Goal: Information Seeking & Learning: Find specific fact

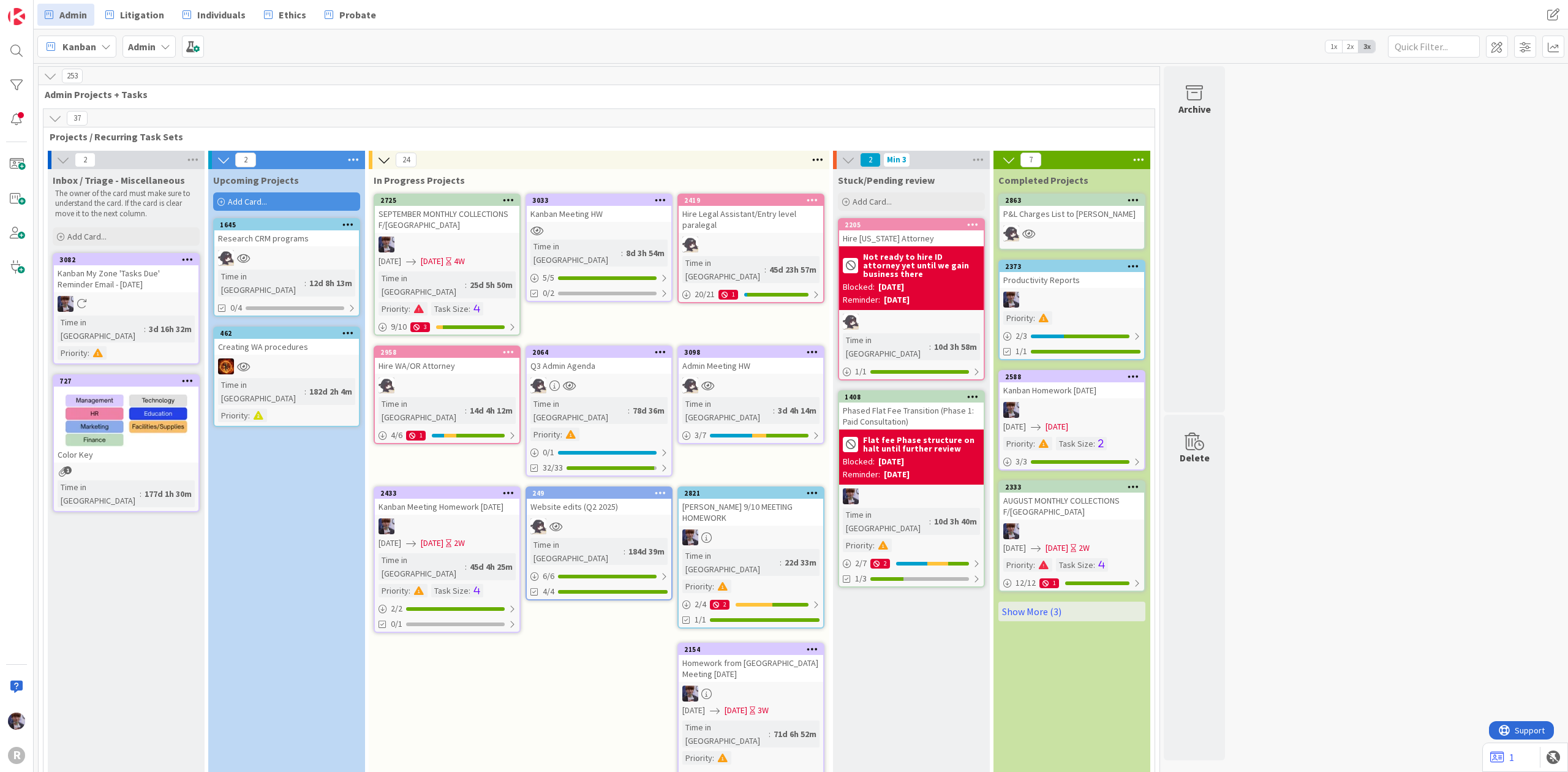
scroll to position [2612, 0]
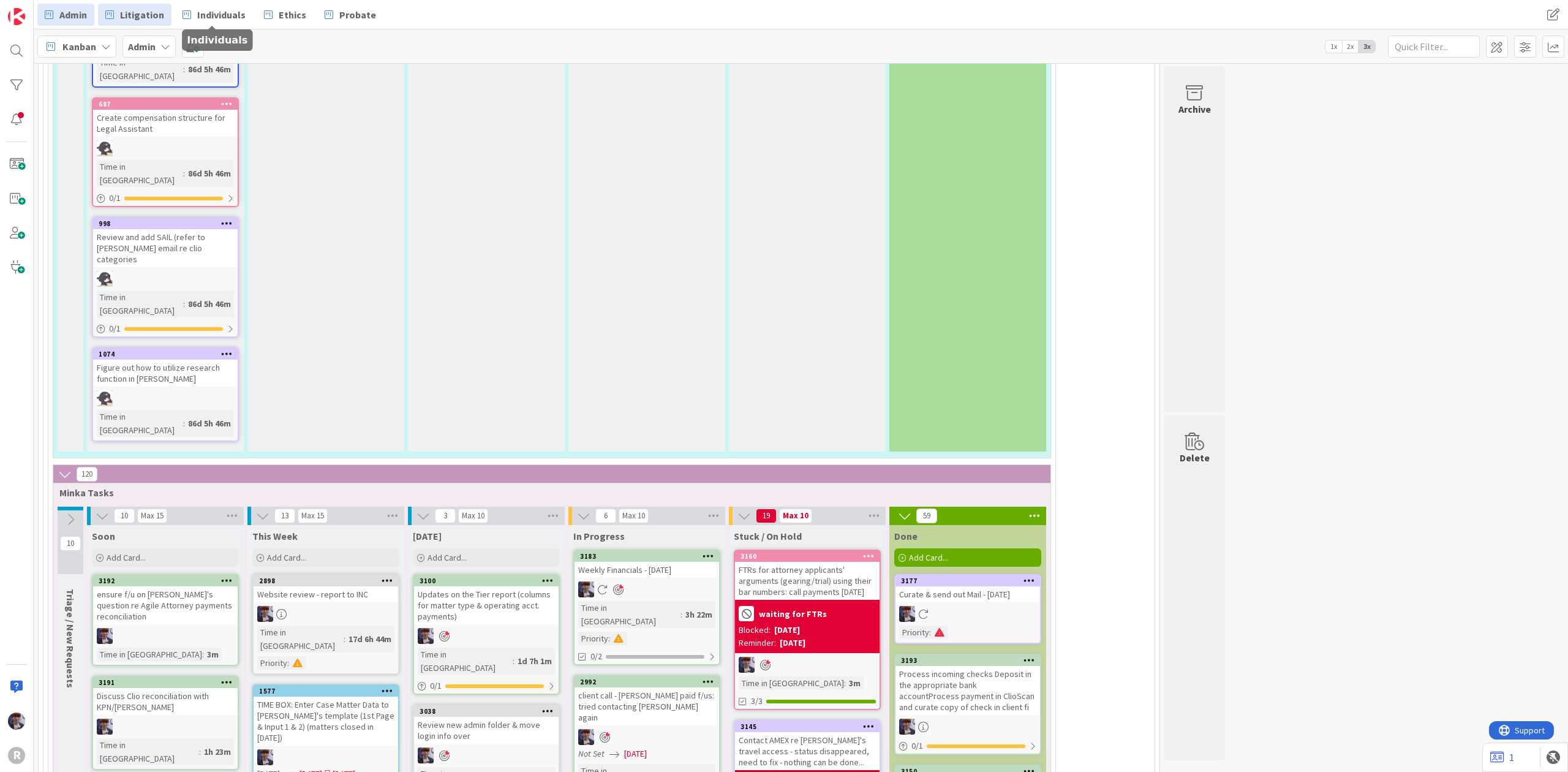
click at [164, 18] on link "Litigation" at bounding box center [134, 15] width 73 height 23
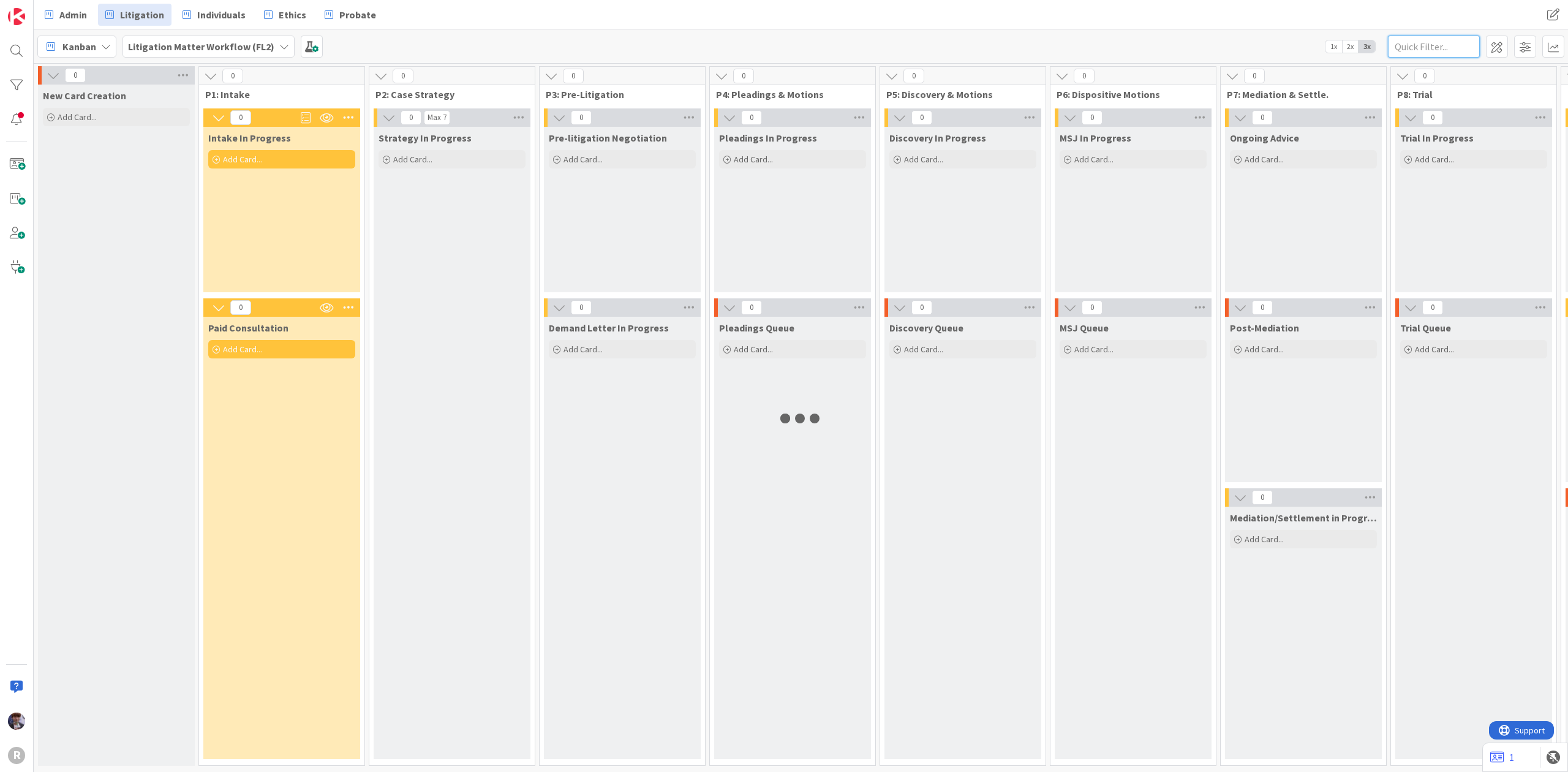
click at [1414, 40] on input "text" at bounding box center [1434, 46] width 92 height 23
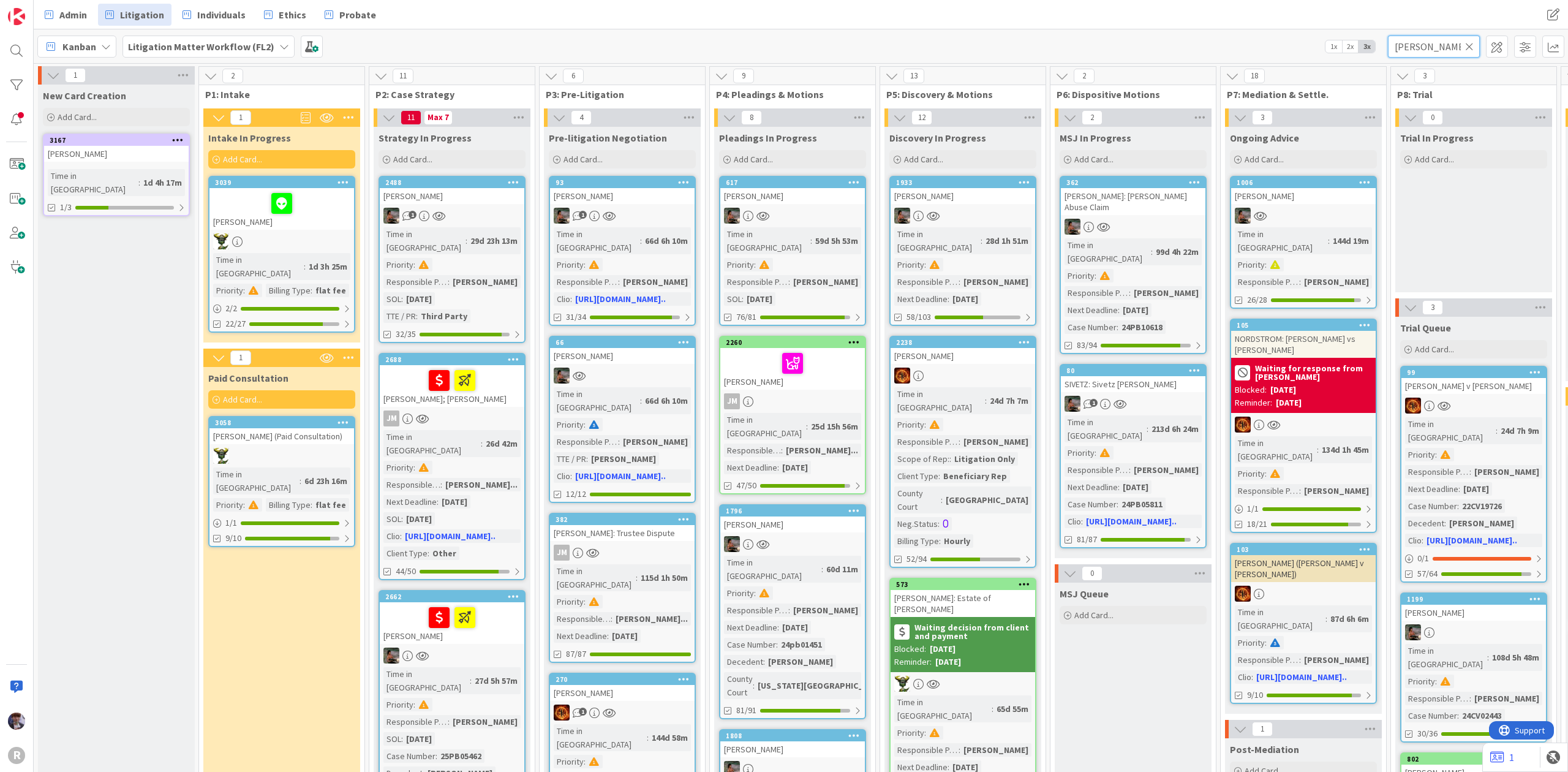
type input "[PERSON_NAME]"
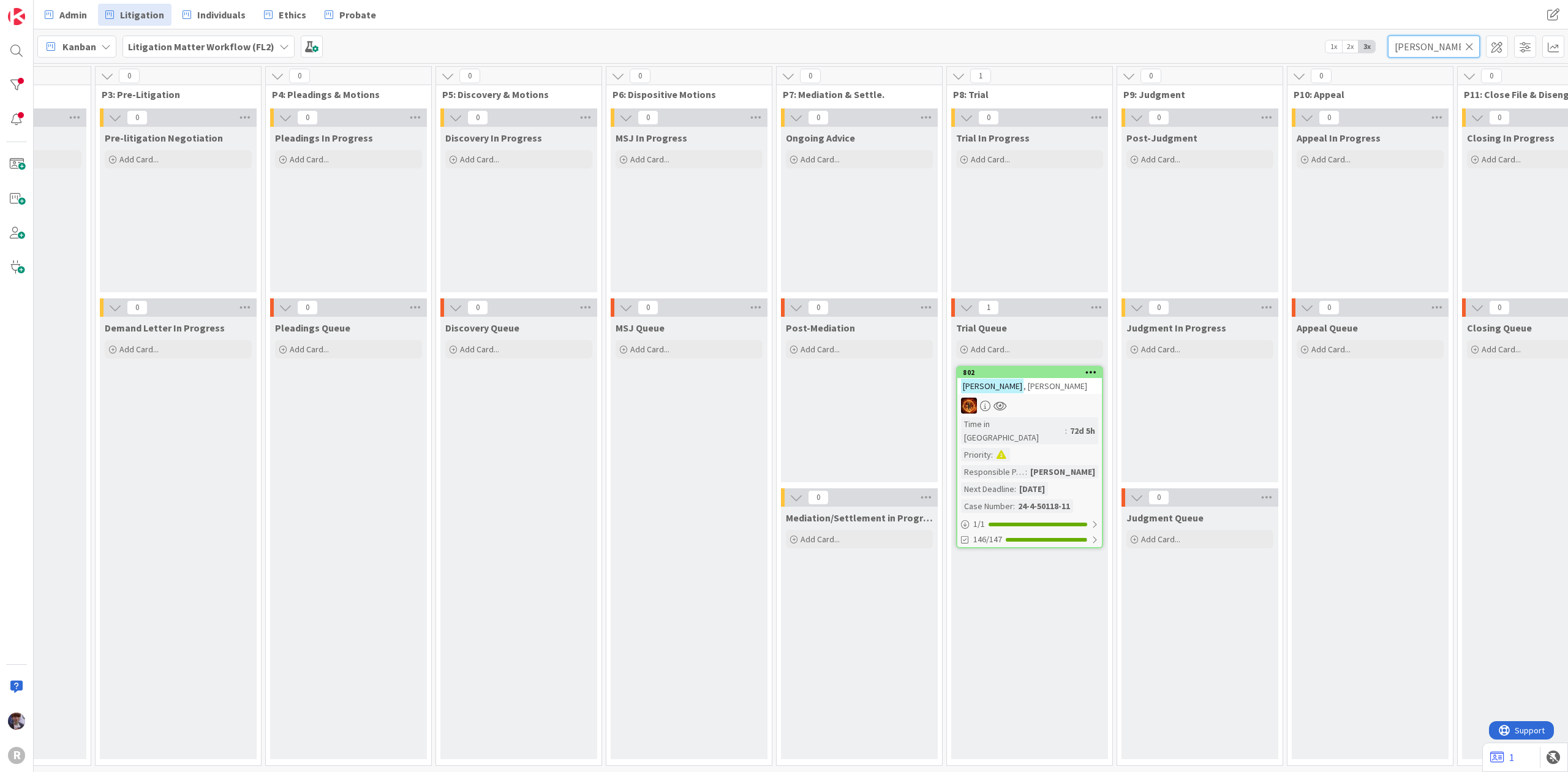
scroll to position [0, 515]
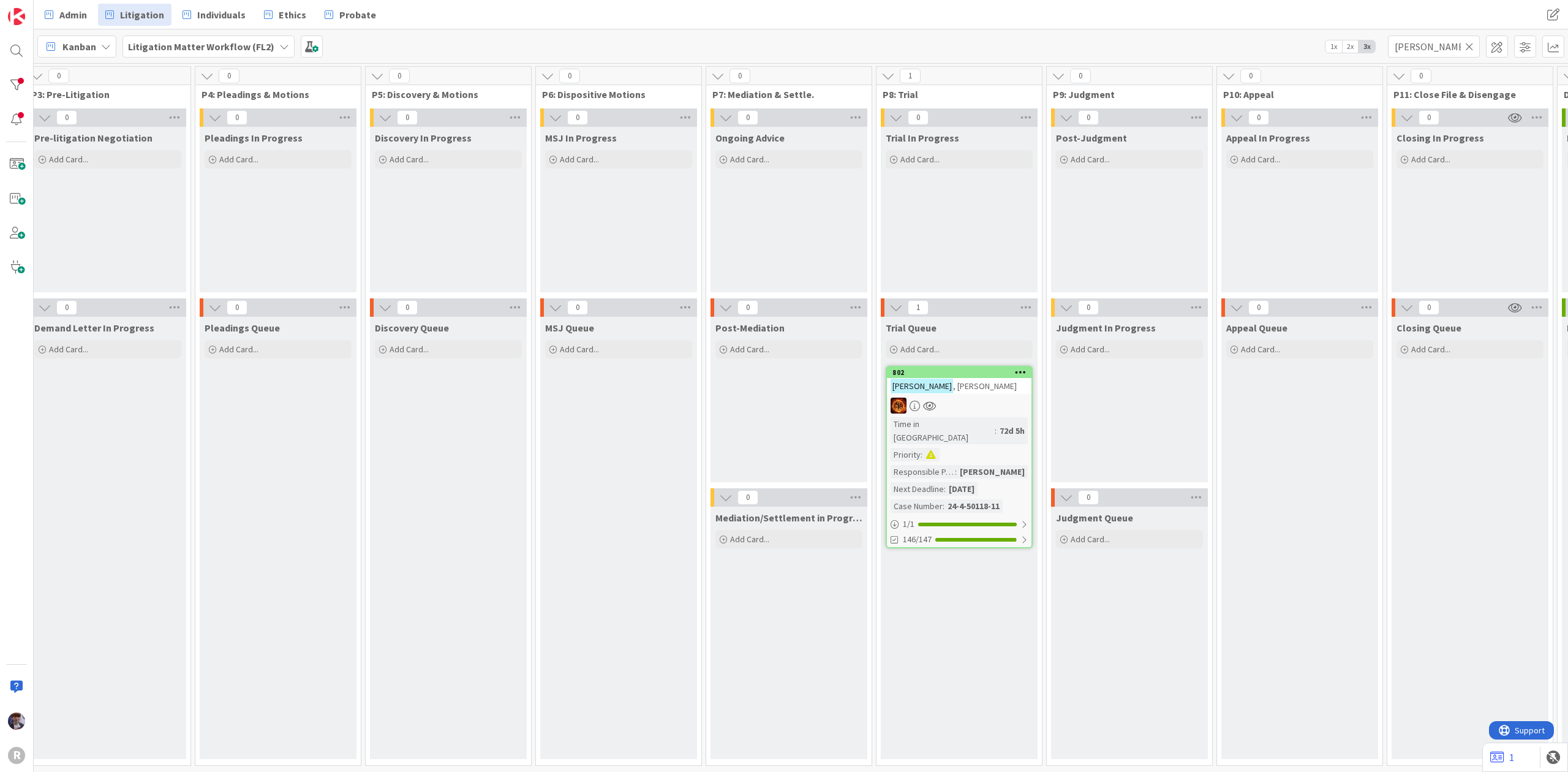
click at [969, 392] on div "[PERSON_NAME]" at bounding box center [959, 386] width 145 height 16
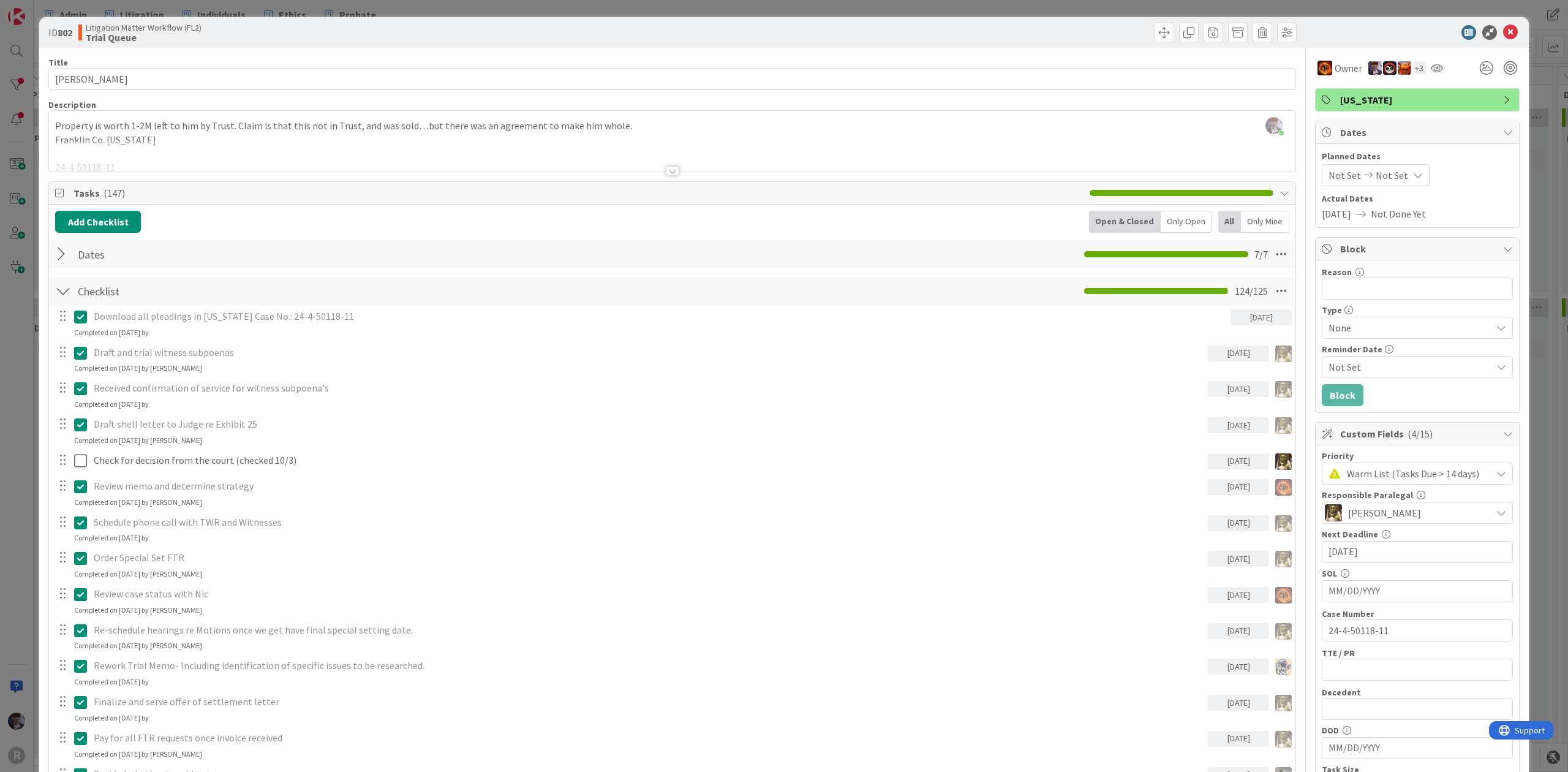
click at [58, 292] on div at bounding box center [63, 291] width 16 height 23
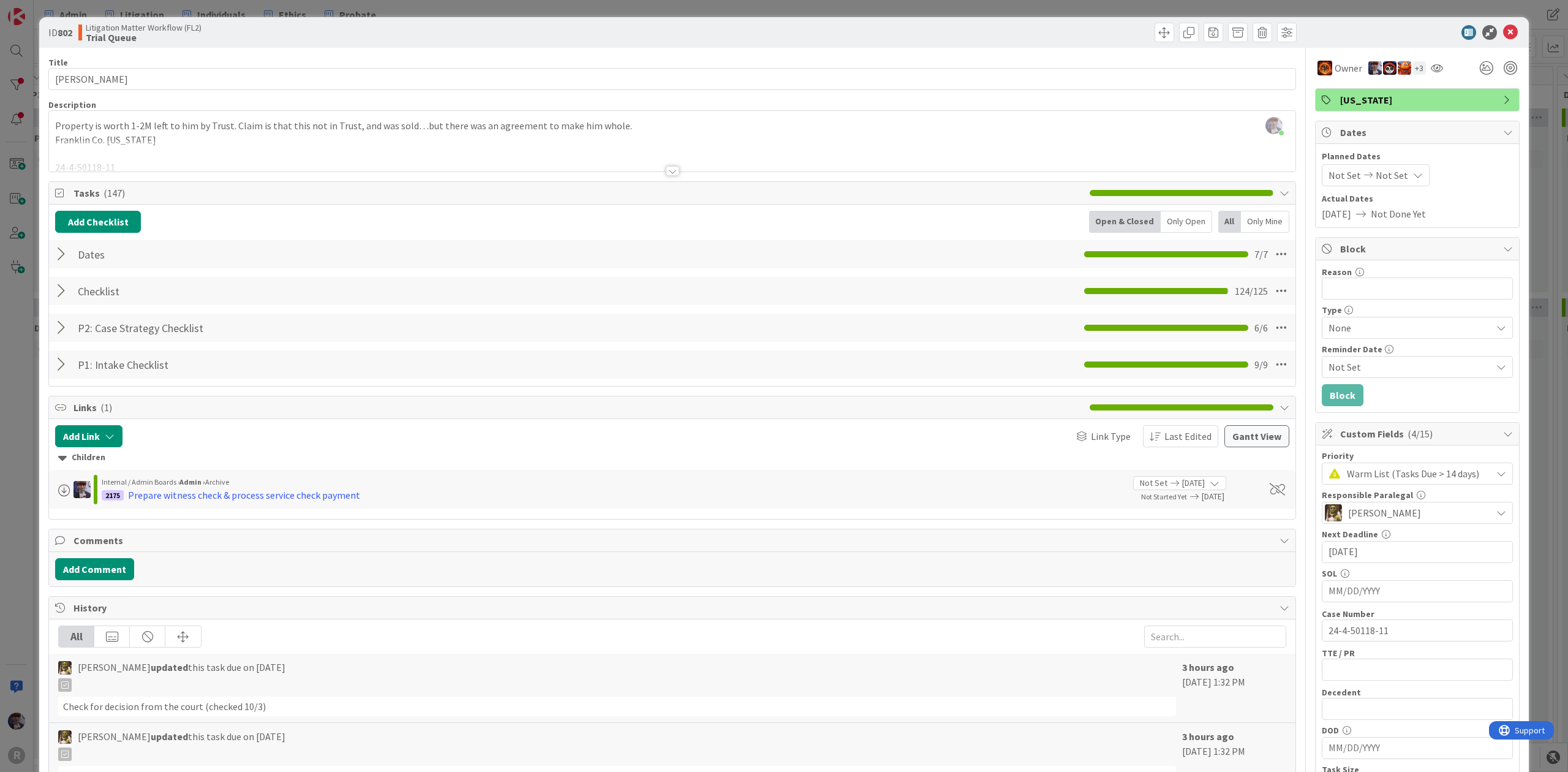
click at [63, 294] on div at bounding box center [63, 291] width 16 height 23
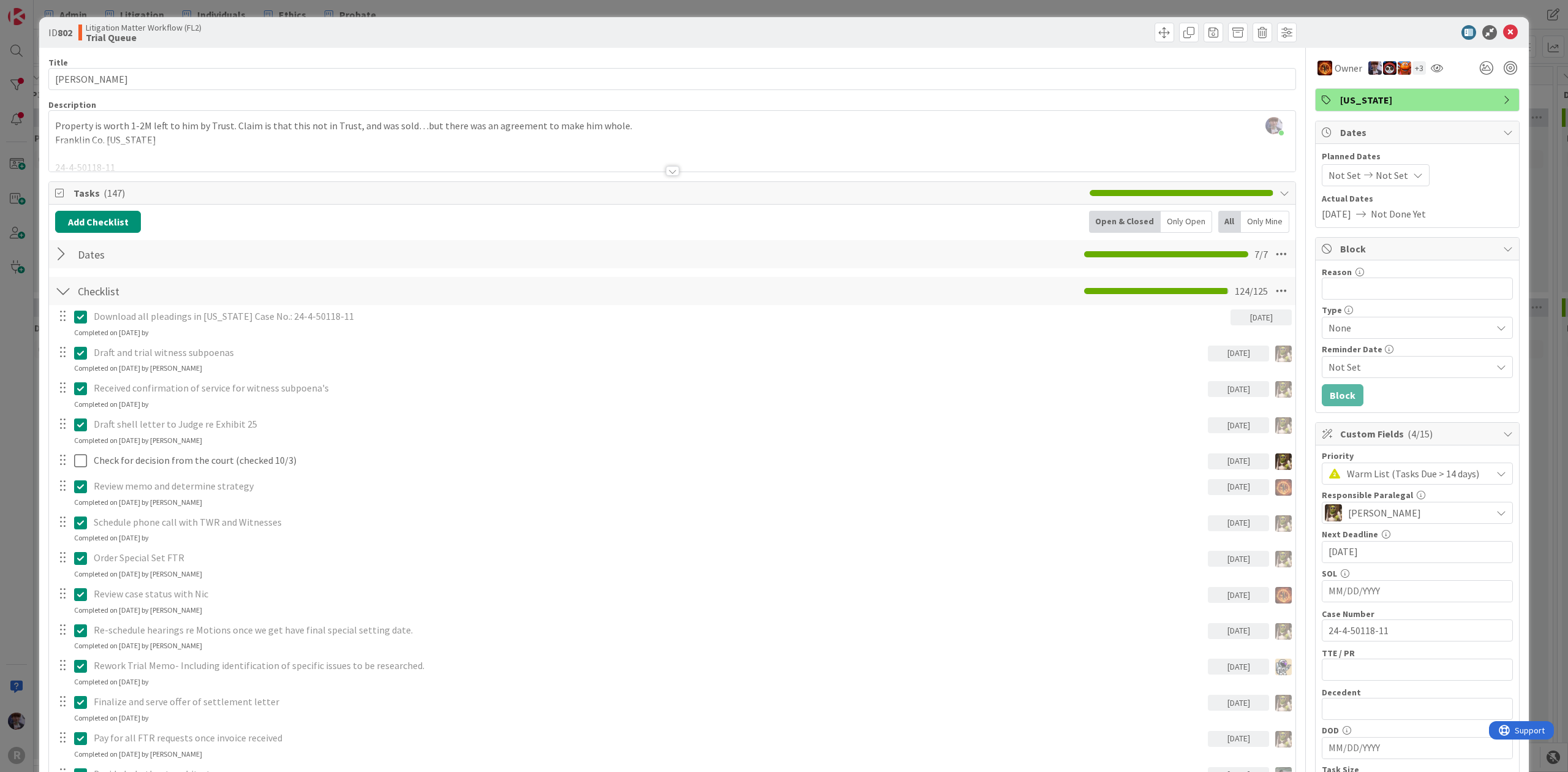
click at [247, 131] on div "[PERSON_NAME] just joined Property is worth 1-2M left to him by Trust. Claim is…" at bounding box center [672, 141] width 1247 height 61
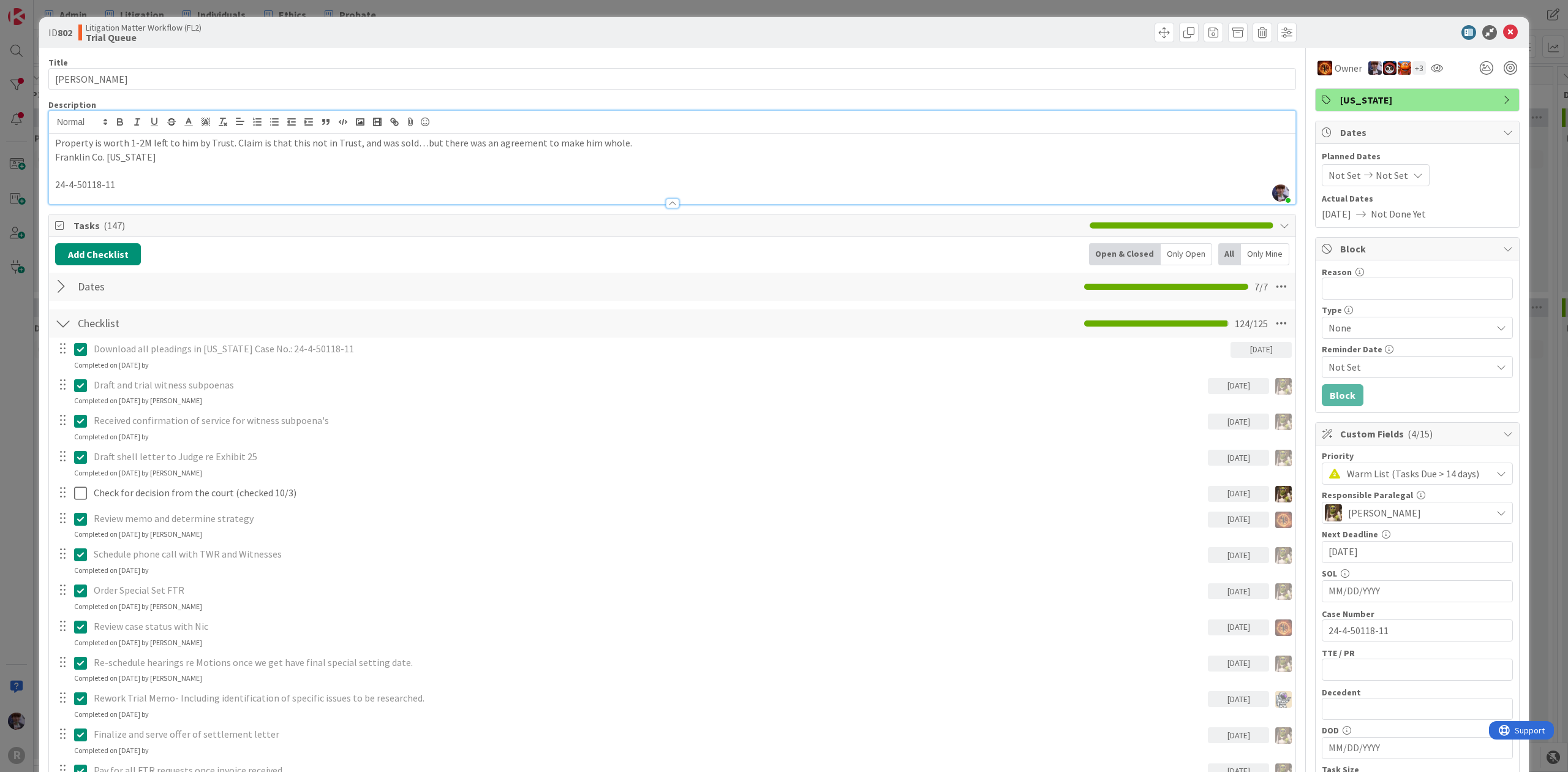
click at [180, 172] on p at bounding box center [671, 170] width 1234 height 14
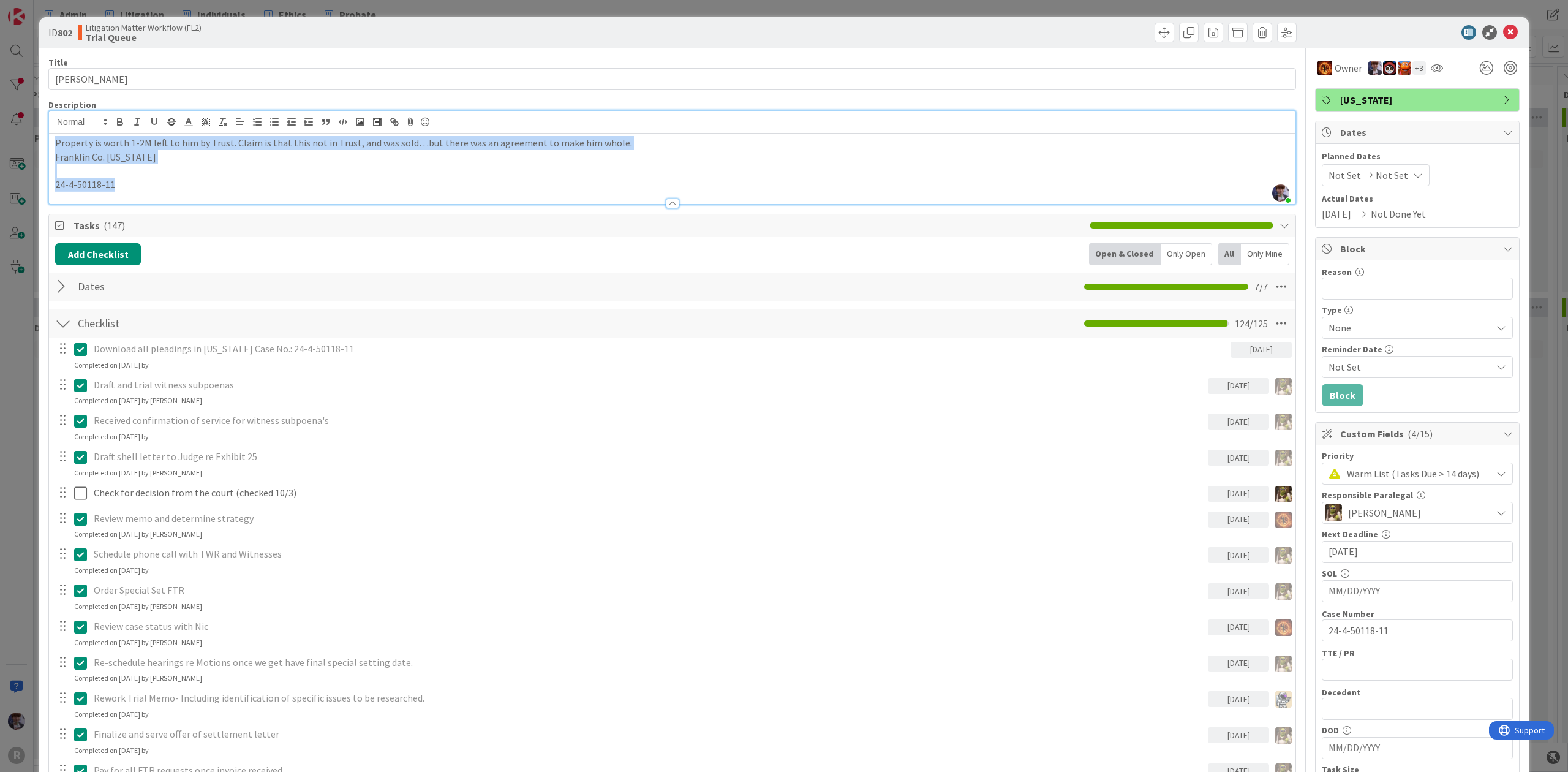
drag, startPoint x: 122, startPoint y: 190, endPoint x: 50, endPoint y: 141, distance: 87.1
click at [50, 141] on div "Property is worth 1-2M left to him by Trust. Claim is that this not in Trust, a…" at bounding box center [672, 168] width 1247 height 70
click at [55, 147] on p "Property is worth 1-2M left to him by Trust. Claim is that this not in Trust, a…" at bounding box center [671, 143] width 1234 height 14
drag, startPoint x: 132, startPoint y: 188, endPoint x: 55, endPoint y: 140, distance: 90.7
click at [55, 140] on div "Property is worth 1-2M left to him by Trust. Claim is that this not in Trust, a…" at bounding box center [672, 168] width 1247 height 70
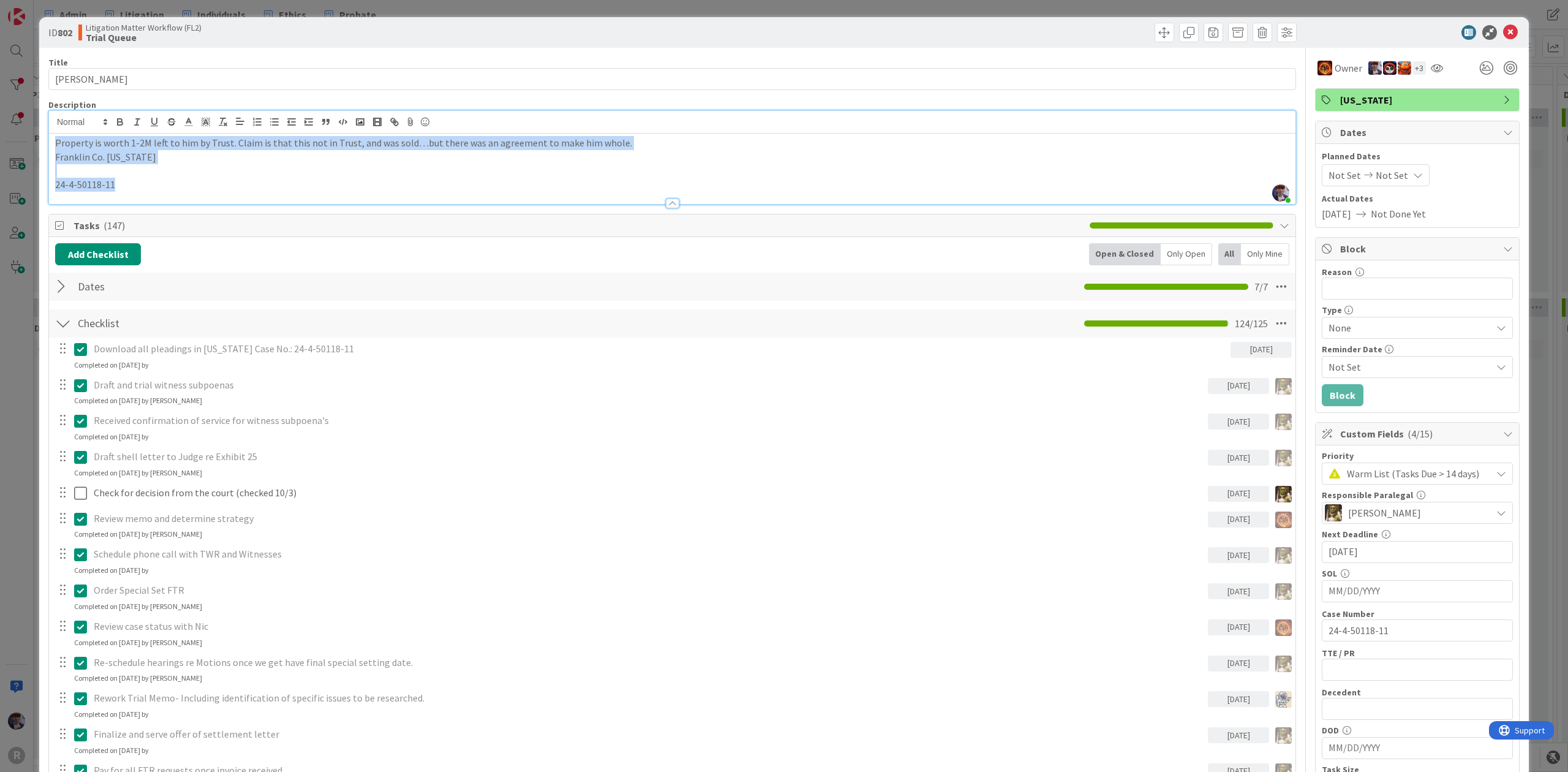
click at [55, 143] on p "Property is worth 1-2M left to him by Trust. Claim is that this not in Trust, a…" at bounding box center [671, 143] width 1234 height 14
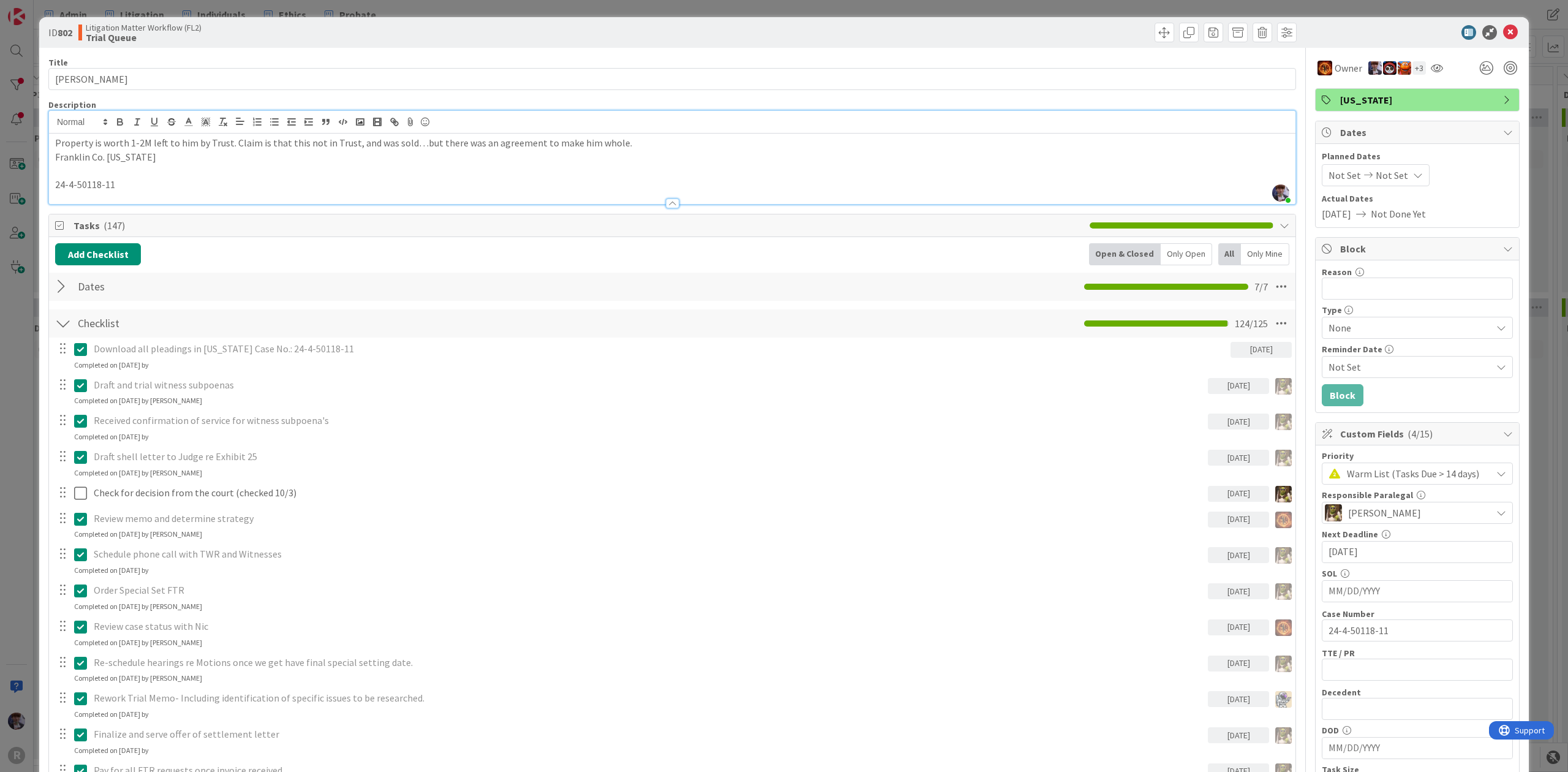
click at [86, 174] on p at bounding box center [671, 170] width 1234 height 14
click at [69, 325] on div at bounding box center [63, 323] width 16 height 23
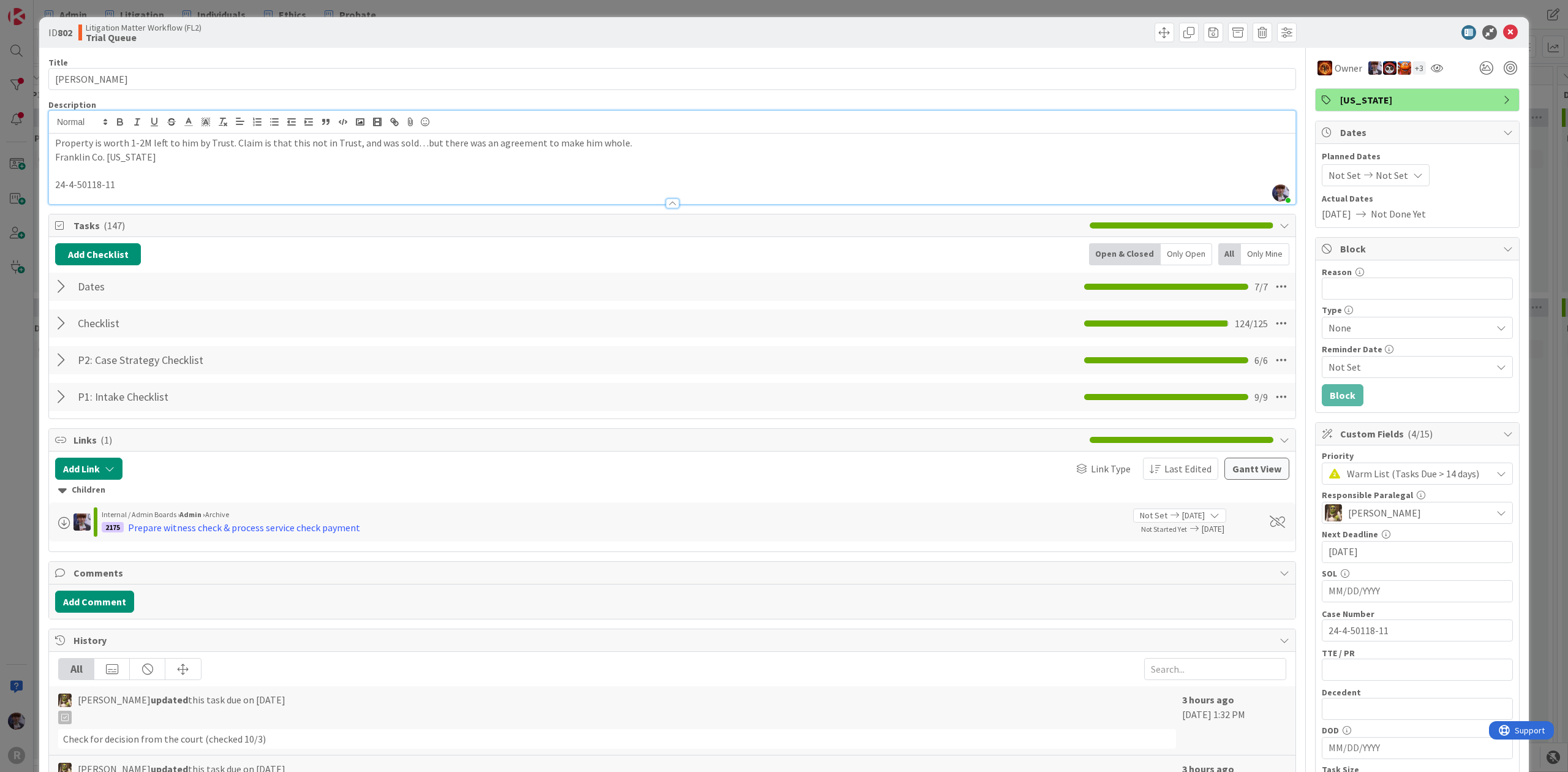
click at [1177, 250] on div "Only Open" at bounding box center [1186, 253] width 52 height 23
click at [723, 166] on p at bounding box center [671, 170] width 1234 height 14
click at [262, 165] on p at bounding box center [671, 170] width 1234 height 14
click at [193, 180] on p "24-4-50118-11" at bounding box center [671, 185] width 1234 height 14
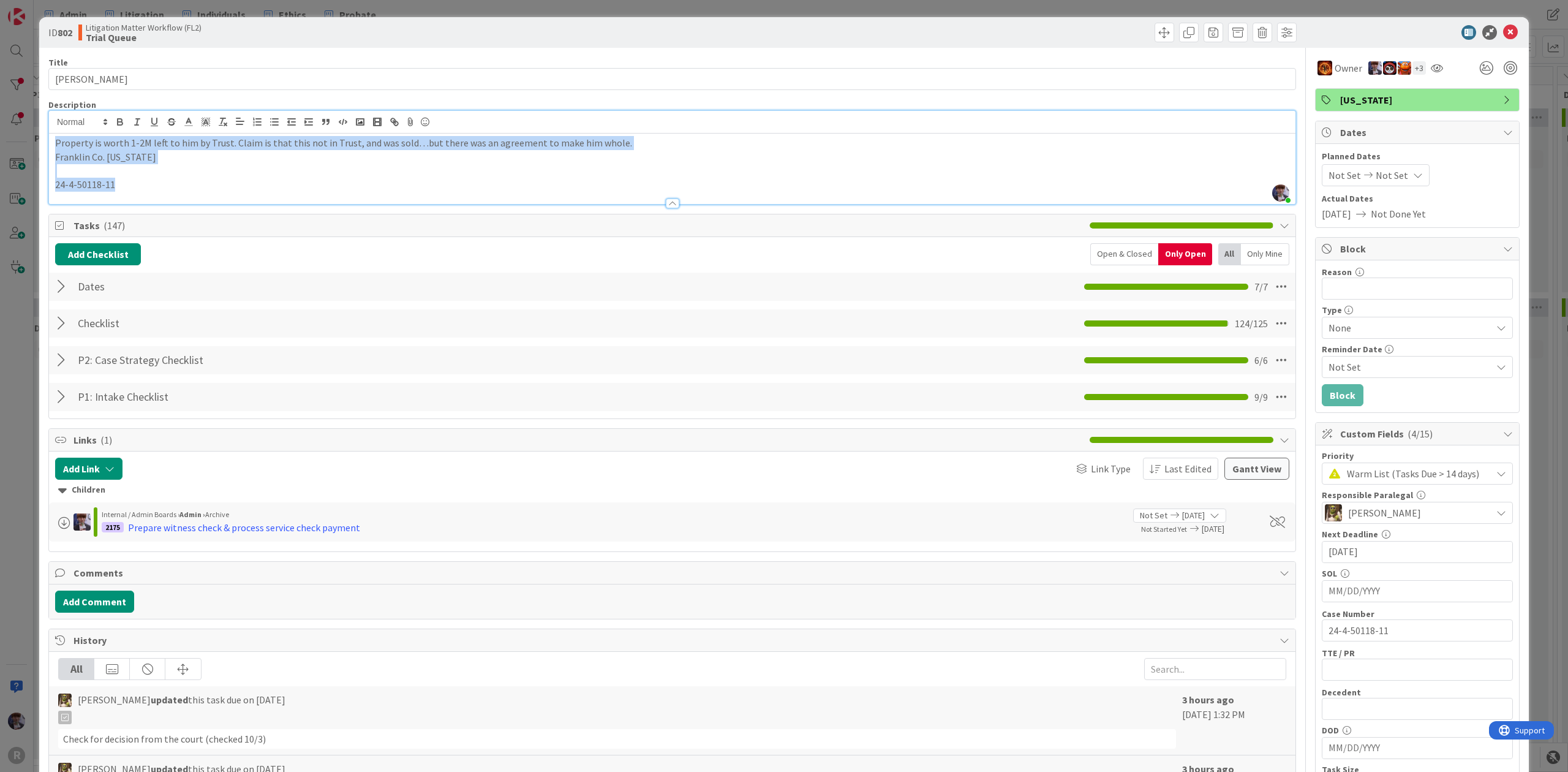
drag, startPoint x: 184, startPoint y: 181, endPoint x: 55, endPoint y: 141, distance: 135.1
click at [55, 141] on div "Property is worth 1-2M left to him by Trust. Claim is that this not in Trust, a…" at bounding box center [672, 168] width 1247 height 70
click at [57, 143] on p "Property is worth 1-2M left to him by Trust. Claim is that this not in Trust, a…" at bounding box center [671, 143] width 1234 height 14
drag, startPoint x: 58, startPoint y: 148, endPoint x: 152, endPoint y: 187, distance: 101.8
click at [152, 187] on div "Property is worth 1-2M left to him by Trust. Claim is that this not in Trust, a…" at bounding box center [672, 168] width 1247 height 70
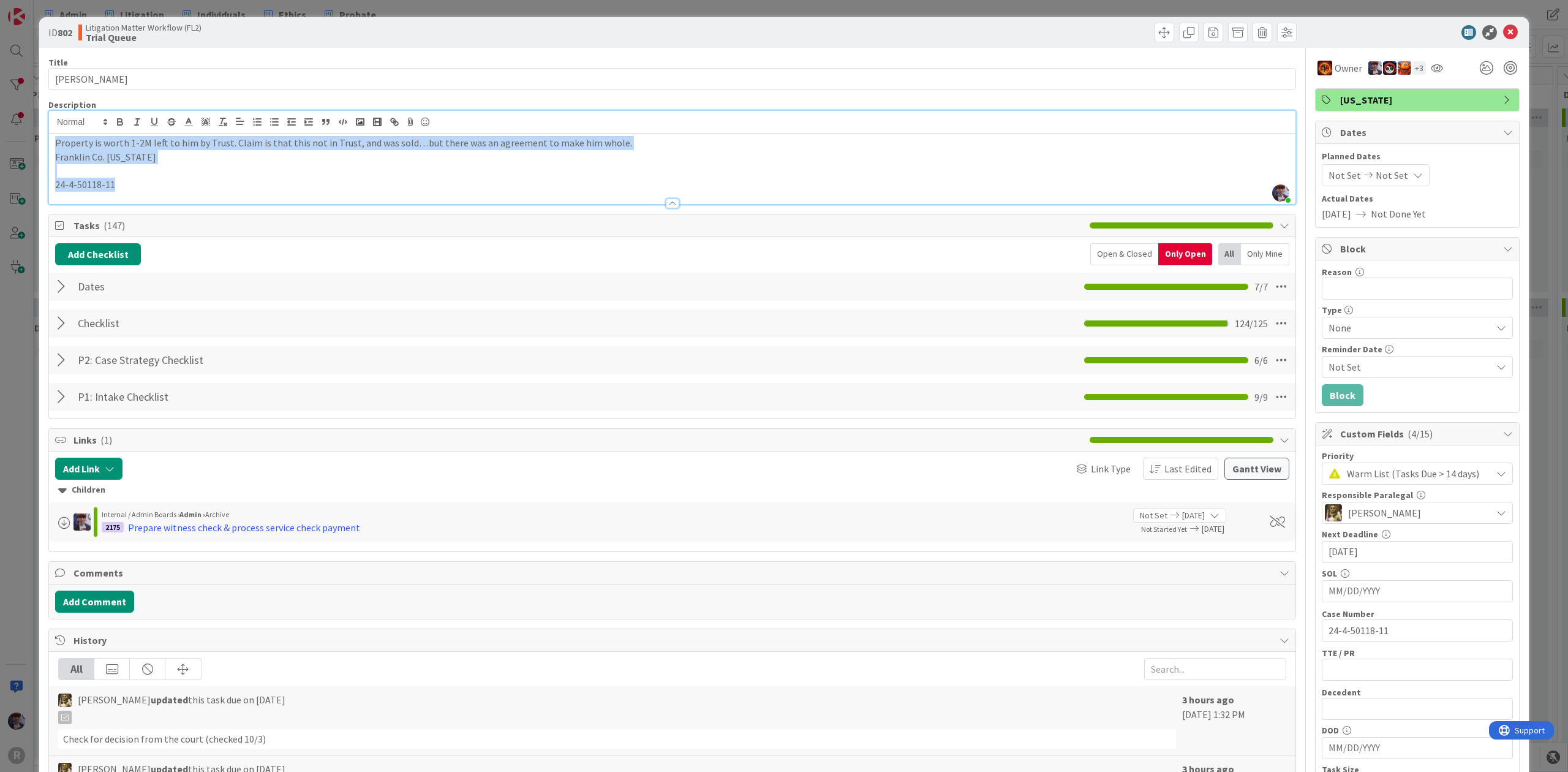
click at [152, 187] on p "24-4-50118-11" at bounding box center [671, 185] width 1234 height 14
drag, startPoint x: 150, startPoint y: 183, endPoint x: 57, endPoint y: 143, distance: 101.2
click at [57, 143] on div "Property is worth 1-2M left to him by Trust. Claim is that this not in Trust, a…" at bounding box center [672, 168] width 1247 height 70
